Goal: Find specific page/section: Find specific page/section

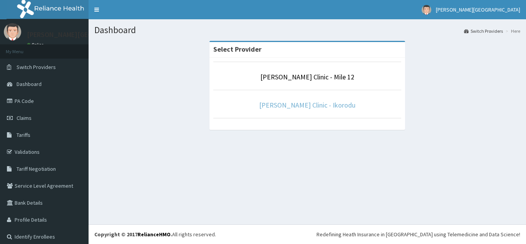
click at [310, 107] on link "[PERSON_NAME] Clinic - Ikorodu" at bounding box center [307, 105] width 96 height 9
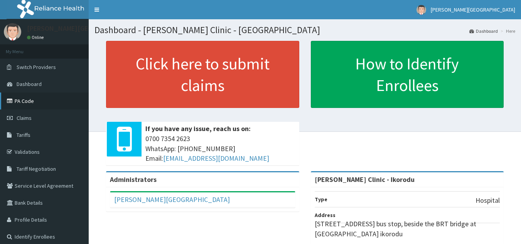
click at [31, 99] on link "PA Code" at bounding box center [44, 100] width 89 height 17
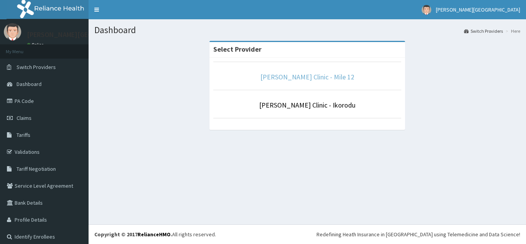
click at [287, 79] on link "Bernice Clinic - Mile 12" at bounding box center [307, 76] width 94 height 9
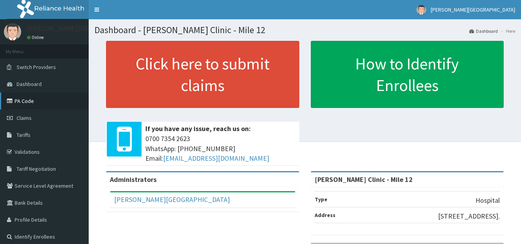
click at [52, 104] on link "PA Code" at bounding box center [44, 100] width 89 height 17
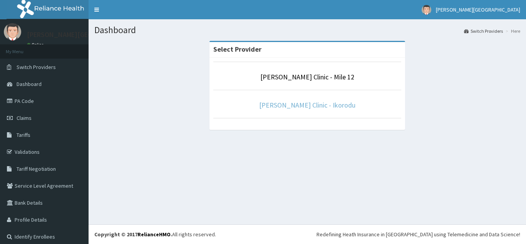
click at [325, 106] on link "[PERSON_NAME] Clinic - Ikorodu" at bounding box center [307, 105] width 96 height 9
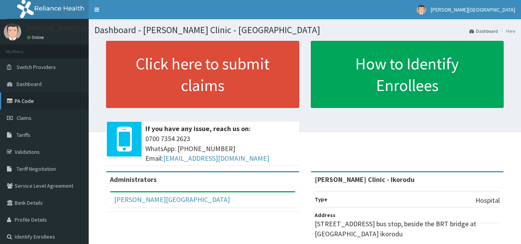
click at [17, 99] on link "PA Code" at bounding box center [44, 100] width 89 height 17
